Goal: Task Accomplishment & Management: Use online tool/utility

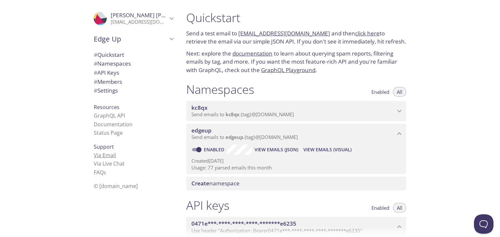
click at [109, 154] on link "Via Email" at bounding box center [105, 155] width 22 height 7
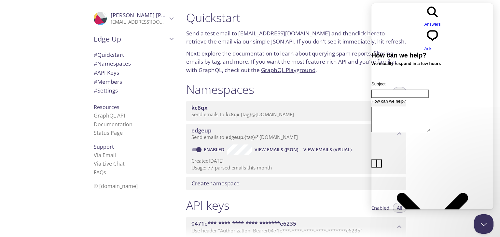
click at [265, 91] on div "Namespaces Enabled All" at bounding box center [296, 90] width 220 height 16
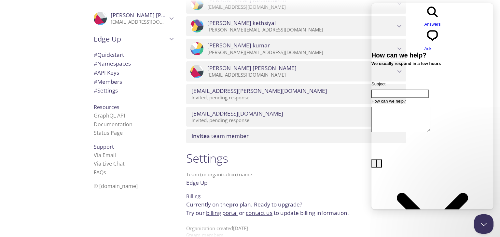
scroll to position [399, 0]
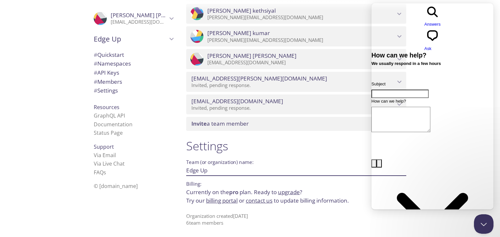
click at [195, 172] on input "Edge Up" at bounding box center [285, 170] width 199 height 11
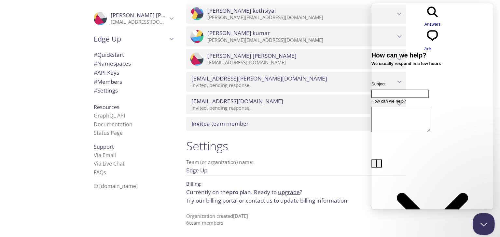
click at [481, 226] on button "Close Beacon popover" at bounding box center [482, 223] width 20 height 20
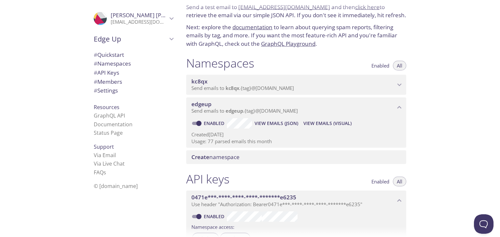
scroll to position [0, 0]
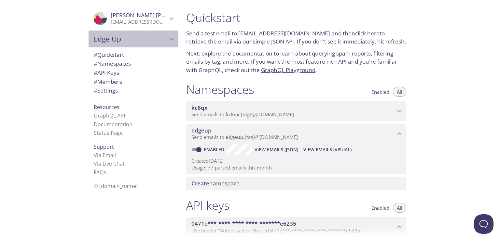
click at [167, 39] on icon "Edge Up" at bounding box center [171, 39] width 8 height 8
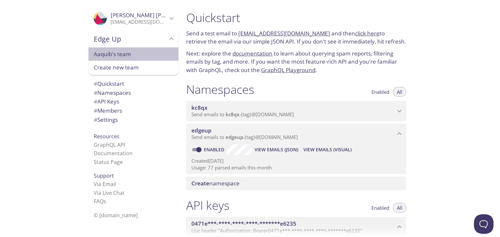
click at [148, 58] on span "Aaquib's team" at bounding box center [133, 54] width 79 height 8
type input "Aaquib's team"
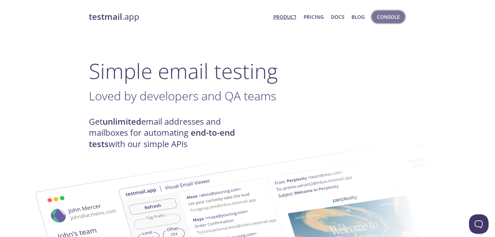
click at [382, 15] on span "Console" at bounding box center [388, 17] width 23 height 8
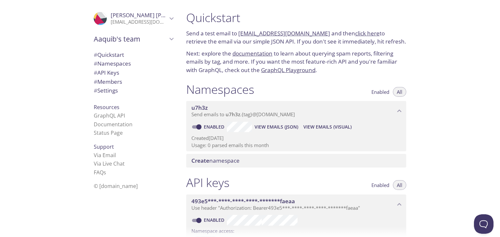
click at [122, 49] on div "# Quickstart # Namespaces # API Keys # Members # Settings" at bounding box center [133, 75] width 90 height 52
click at [120, 53] on span "# Quickstart" at bounding box center [109, 54] width 30 height 7
click at [104, 119] on link "GraphQL API" at bounding box center [109, 115] width 31 height 7
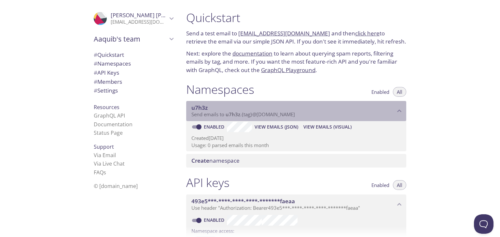
click at [318, 112] on p "Send emails to u7h3z . {tag} @inbox.testmail.app" at bounding box center [293, 115] width 204 height 7
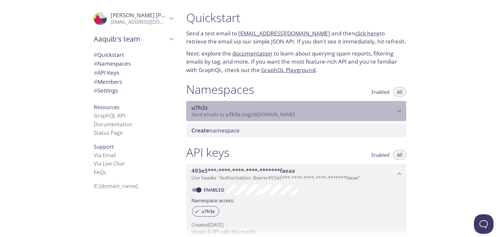
click at [318, 112] on p "Send emails to u7h3z . {tag} @inbox.testmail.app" at bounding box center [293, 115] width 204 height 7
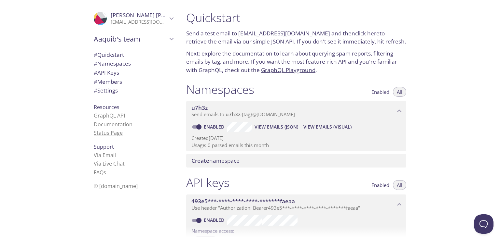
click at [114, 132] on link "Status Page" at bounding box center [108, 132] width 29 height 7
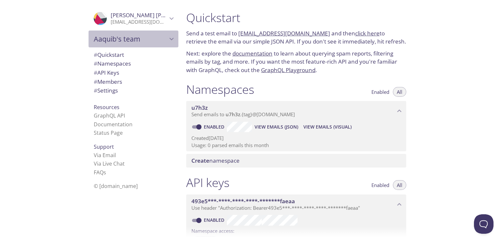
click at [143, 46] on div "Aaquib's team" at bounding box center [133, 39] width 90 height 17
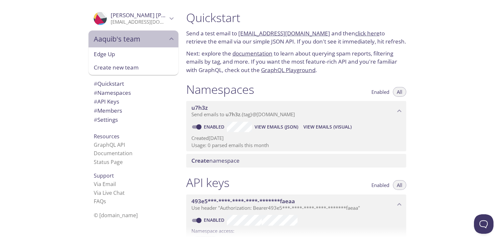
click at [143, 46] on div "Aaquib's team" at bounding box center [133, 39] width 90 height 17
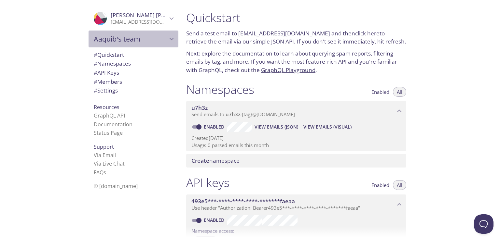
click at [140, 42] on span "Aaquib's team" at bounding box center [131, 38] width 74 height 9
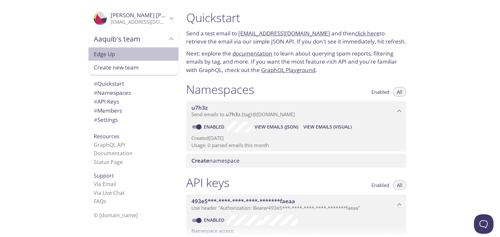
click at [124, 57] on span "Edge Up" at bounding box center [133, 54] width 79 height 8
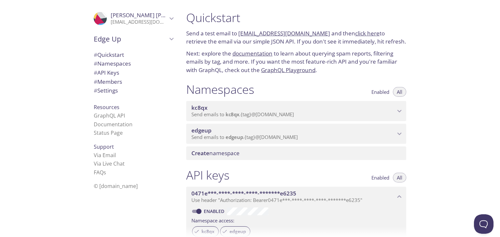
scroll to position [10, 0]
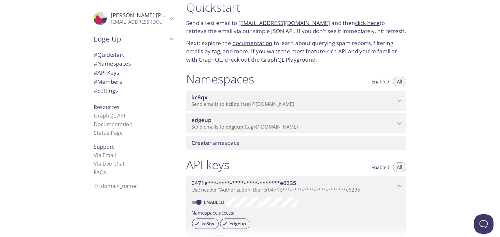
click at [141, 41] on span "Edge Up" at bounding box center [131, 38] width 74 height 9
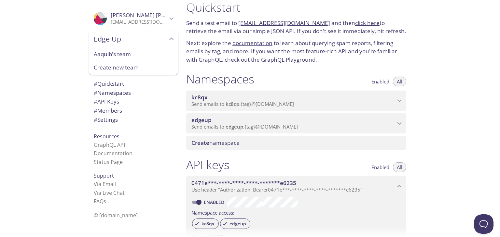
click at [137, 49] on div "Aaquib's team" at bounding box center [133, 54] width 90 height 14
type input "Aaquib's team"
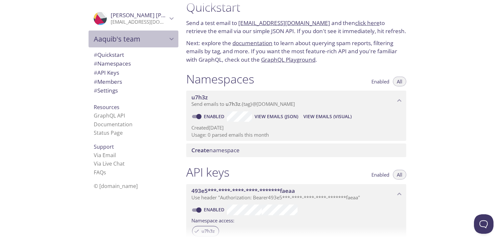
click at [144, 31] on div "Aaquib's team" at bounding box center [133, 39] width 90 height 17
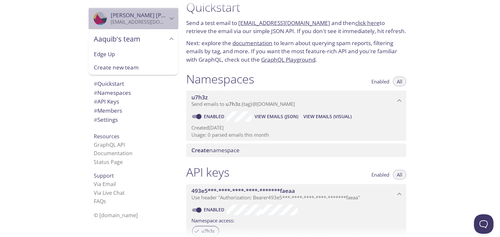
click at [167, 19] on icon "Aaquib suhail" at bounding box center [171, 18] width 8 height 8
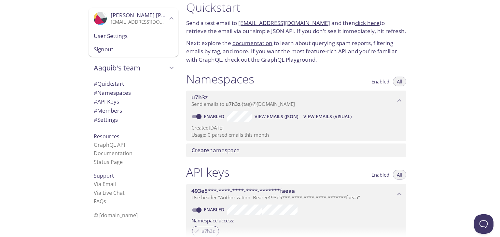
click at [64, 107] on div ".cls-1 { fill: #6d5ca8; } .cls-2 { fill: #3fc191; } .cls-3 { fill: #3b4752; } .…" at bounding box center [90, 118] width 181 height 237
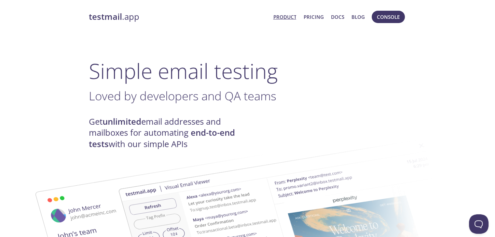
click at [279, 18] on link "Product" at bounding box center [284, 17] width 23 height 8
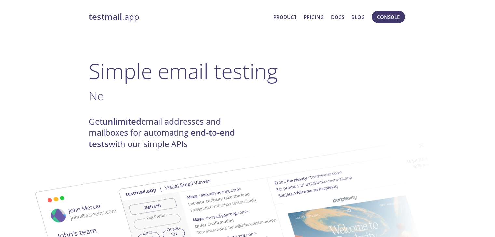
click at [283, 16] on link "Product" at bounding box center [284, 17] width 23 height 8
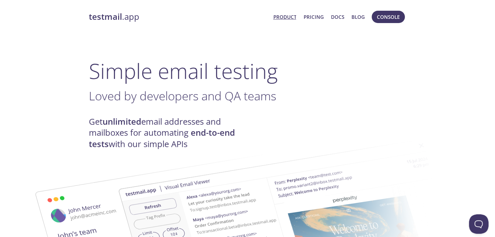
click at [283, 16] on link "Product" at bounding box center [284, 17] width 23 height 8
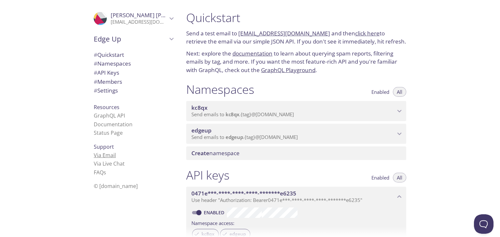
click at [103, 156] on link "Via Email" at bounding box center [105, 155] width 22 height 7
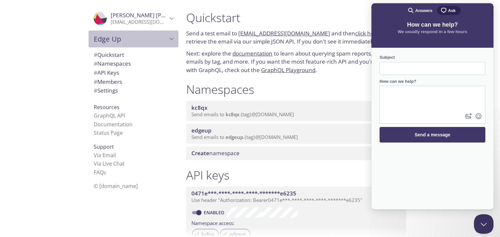
click at [120, 43] on span "Edge Up" at bounding box center [131, 38] width 74 height 9
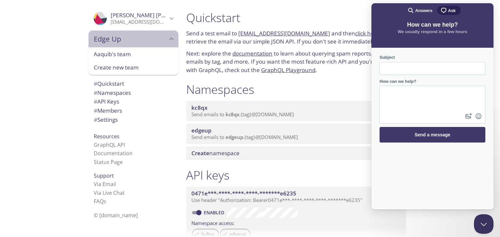
click at [129, 43] on span "Edge Up" at bounding box center [131, 38] width 74 height 9
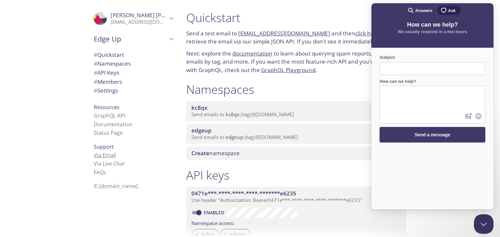
click at [102, 159] on li "Via Email" at bounding box center [133, 155] width 79 height 8
click at [103, 158] on link "Via Email" at bounding box center [105, 155] width 22 height 7
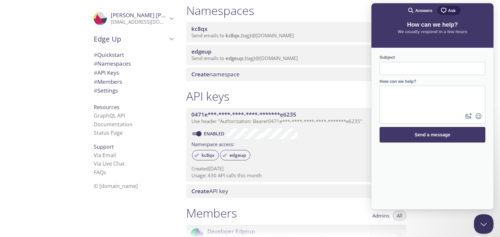
scroll to position [80, 0]
click at [154, 184] on li "© [DOMAIN_NAME]" at bounding box center [133, 186] width 79 height 8
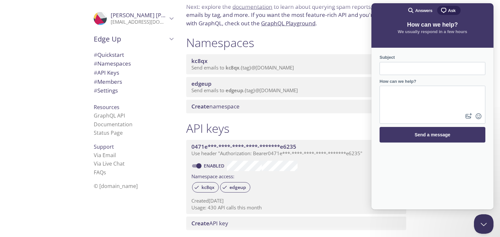
scroll to position [47, 0]
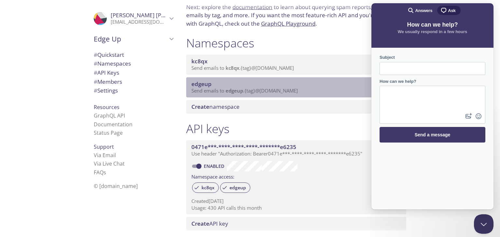
click at [281, 83] on span "edgeup" at bounding box center [293, 84] width 204 height 7
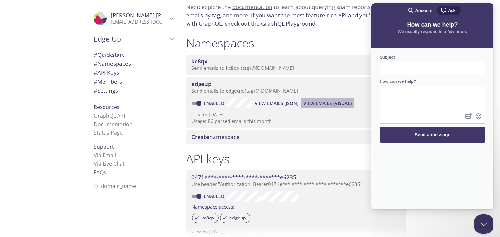
click at [316, 107] on span "View Emails (Visual)" at bounding box center [327, 104] width 48 height 8
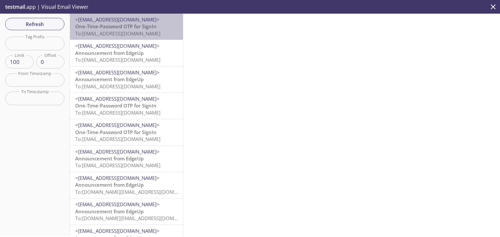
click at [155, 36] on span "To: edgeup.suhailbh@inbox.testmail.app" at bounding box center [117, 33] width 85 height 7
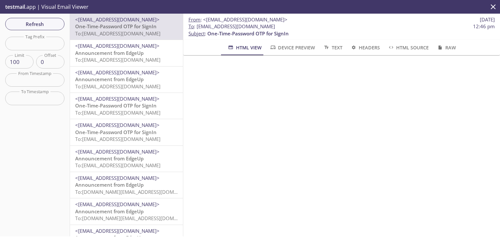
scroll to position [23, 0]
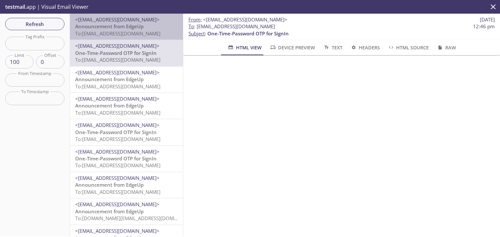
click at [145, 29] on p "Announcement from EdgeUp To: edgeup.suhailbh@inbox.testmail.app" at bounding box center [126, 30] width 102 height 14
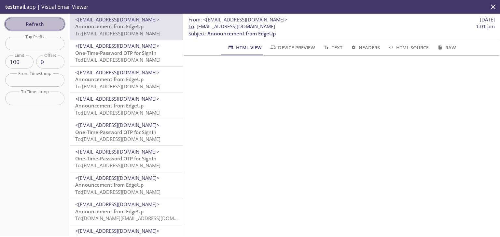
click at [54, 27] on span "Refresh" at bounding box center [34, 24] width 49 height 8
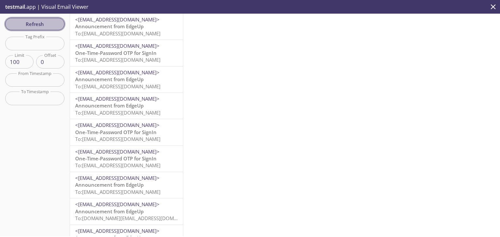
click at [41, 20] on span "Refresh" at bounding box center [34, 24] width 49 height 8
click at [47, 22] on span "Refresh" at bounding box center [34, 24] width 49 height 8
click at [50, 22] on span "Refresh" at bounding box center [34, 24] width 49 height 8
click at [39, 27] on span "Refresh" at bounding box center [34, 24] width 49 height 8
click at [31, 24] on span "Refresh" at bounding box center [34, 24] width 49 height 8
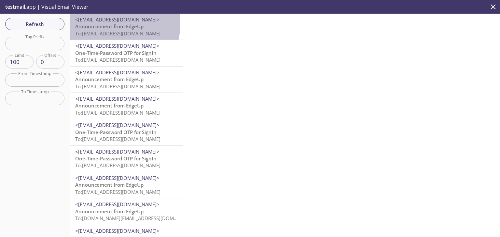
click at [105, 23] on span "Announcement from EdgeUp" at bounding box center [109, 26] width 68 height 7
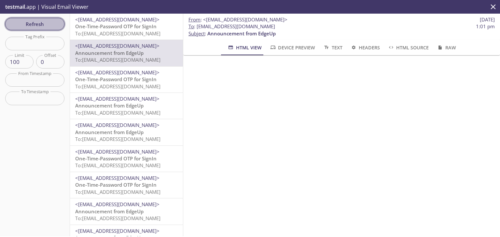
click at [41, 24] on span "Refresh" at bounding box center [34, 24] width 49 height 8
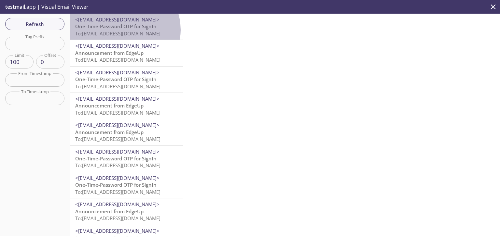
click at [122, 30] on span "To: [EMAIL_ADDRESS][DOMAIN_NAME]" at bounding box center [117, 33] width 85 height 7
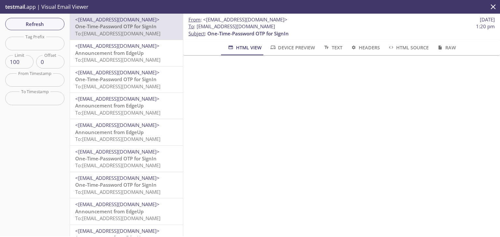
click at [149, 48] on span "<[EMAIL_ADDRESS][DOMAIN_NAME]>" at bounding box center [117, 46] width 84 height 7
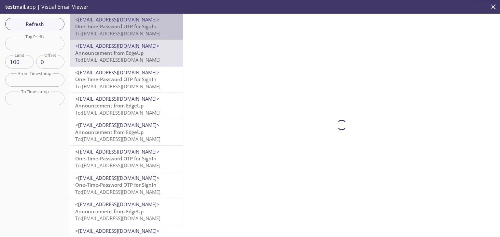
click at [149, 37] on p "One-Time-Password OTP for SignIn To: edgeup.opdh@inbox.testmail.app" at bounding box center [126, 30] width 102 height 14
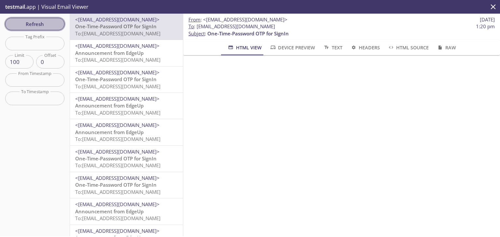
click at [17, 20] on span "Refresh" at bounding box center [34, 24] width 49 height 8
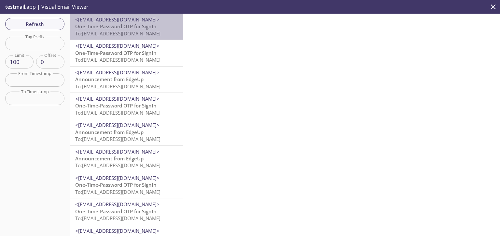
click at [164, 25] on p "One-Time-Password OTP for SignIn To: edgeup.suhailrnd@inbox.testmail.app" at bounding box center [126, 30] width 102 height 14
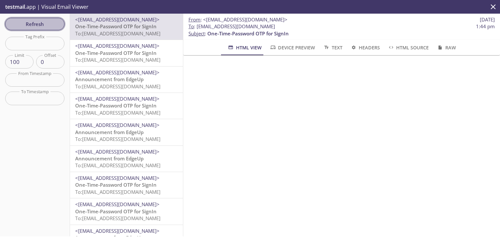
click at [56, 26] on span "Refresh" at bounding box center [34, 24] width 49 height 8
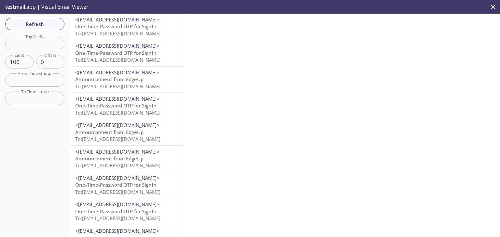
click at [120, 28] on span "One-Time-Password OTP for SignIn" at bounding box center [115, 26] width 81 height 7
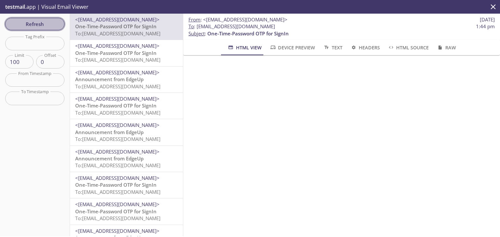
click at [58, 26] on span "Refresh" at bounding box center [34, 24] width 49 height 8
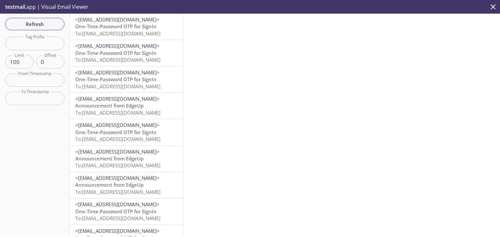
click at [110, 32] on span "To: edgeup.suhailrnd@inbox.testmail.app" at bounding box center [117, 33] width 85 height 7
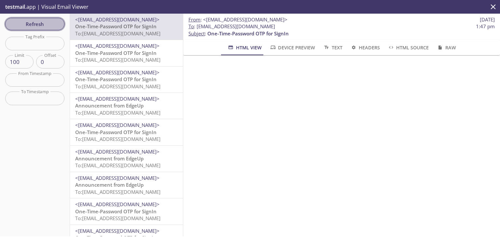
click at [52, 30] on button "Refresh" at bounding box center [34, 24] width 59 height 12
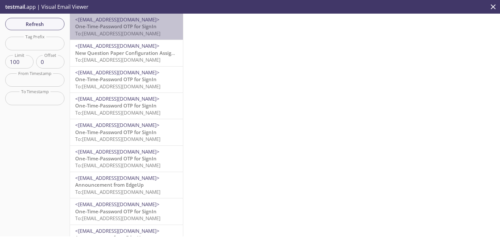
click at [154, 34] on span "To: edgeup.suhailtl@inbox.testmail.app" at bounding box center [117, 33] width 85 height 7
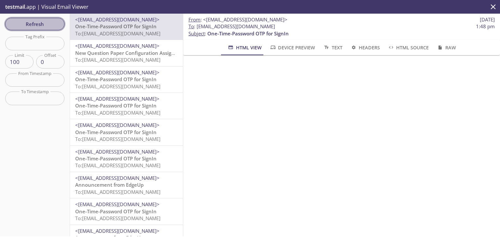
click at [57, 29] on button "Refresh" at bounding box center [34, 24] width 59 height 12
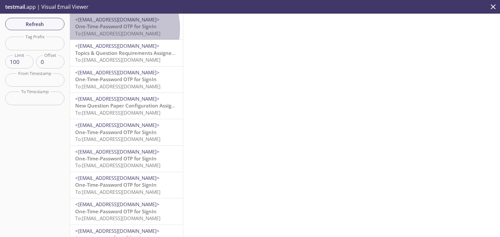
click at [100, 29] on span "One-Time-Password OTP for SignIn" at bounding box center [115, 26] width 81 height 7
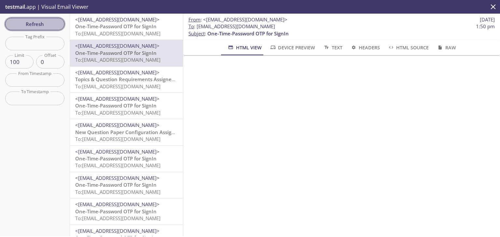
click at [44, 22] on span "Refresh" at bounding box center [34, 24] width 49 height 8
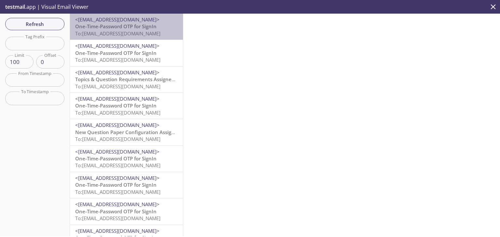
click at [154, 31] on span "To: edgeup.opdh@inbox.testmail.app" at bounding box center [117, 33] width 85 height 7
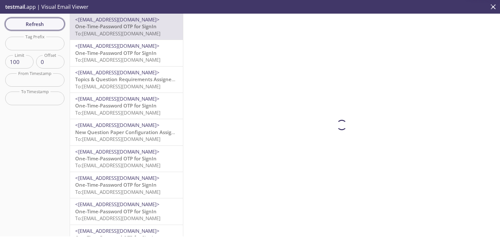
click at [50, 21] on span "Refresh" at bounding box center [34, 24] width 49 height 8
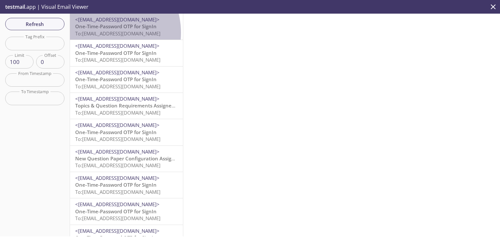
click at [102, 33] on span "To: edgeup.suhailtl@inbox.testmail.app" at bounding box center [117, 33] width 85 height 7
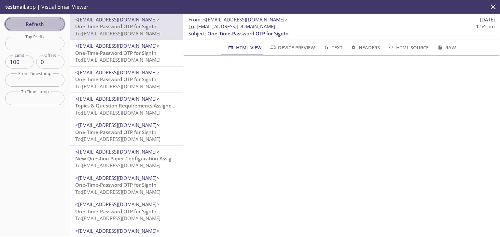
click at [37, 18] on button "Refresh" at bounding box center [34, 24] width 59 height 12
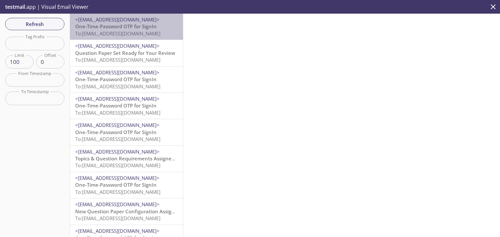
click at [137, 35] on span "To: edgeup.suhailrnd@inbox.testmail.app" at bounding box center [117, 33] width 85 height 7
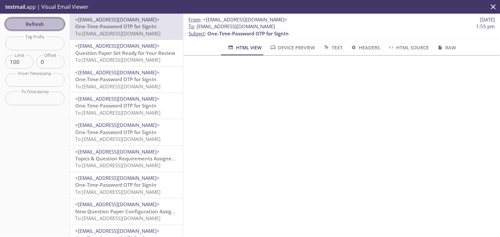
click at [47, 28] on span "Refresh" at bounding box center [34, 24] width 49 height 8
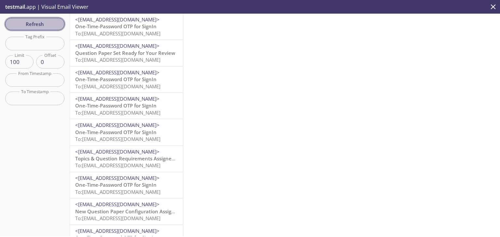
click at [47, 28] on span "Refresh" at bounding box center [34, 24] width 49 height 8
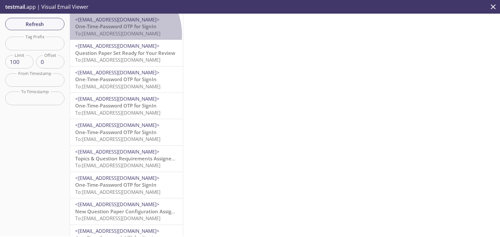
click at [118, 34] on span "To: edgeup.suhailrnd@inbox.testmail.app" at bounding box center [117, 33] width 85 height 7
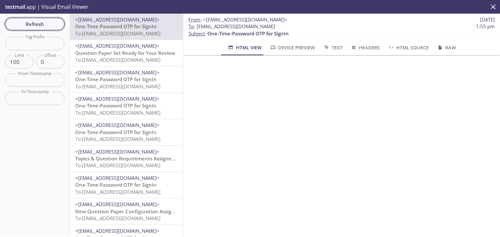
click at [43, 20] on span "Refresh" at bounding box center [34, 24] width 49 height 8
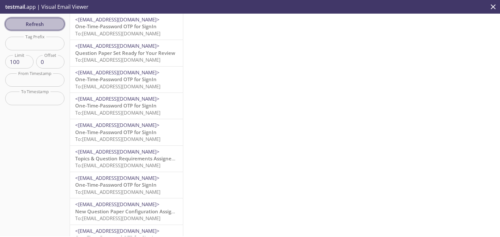
click at [47, 22] on span "Refresh" at bounding box center [34, 24] width 49 height 8
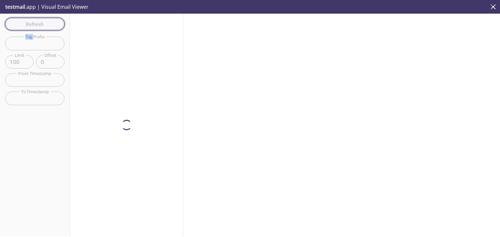
click at [47, 22] on div "Refresh Filters Tag Prefix Tag Prefix Limit 100 Limit Offset 0 Offset From Time…" at bounding box center [35, 125] width 70 height 223
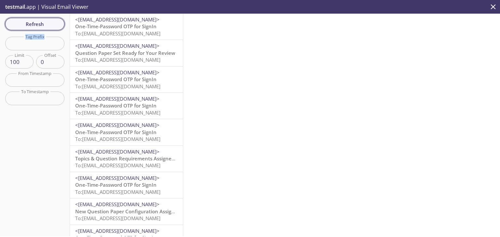
click at [32, 22] on span "Refresh" at bounding box center [34, 24] width 49 height 8
